Goal: Use online tool/utility: Utilize a website feature to perform a specific function

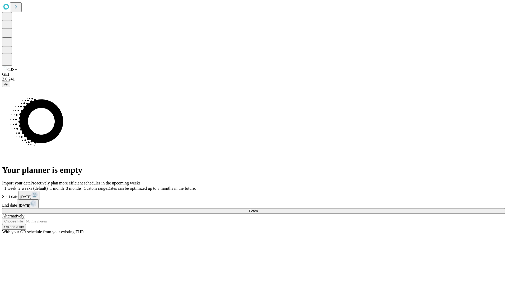
click at [258, 209] on span "Fetch" at bounding box center [253, 211] width 9 height 4
